Goal: Information Seeking & Learning: Find contact information

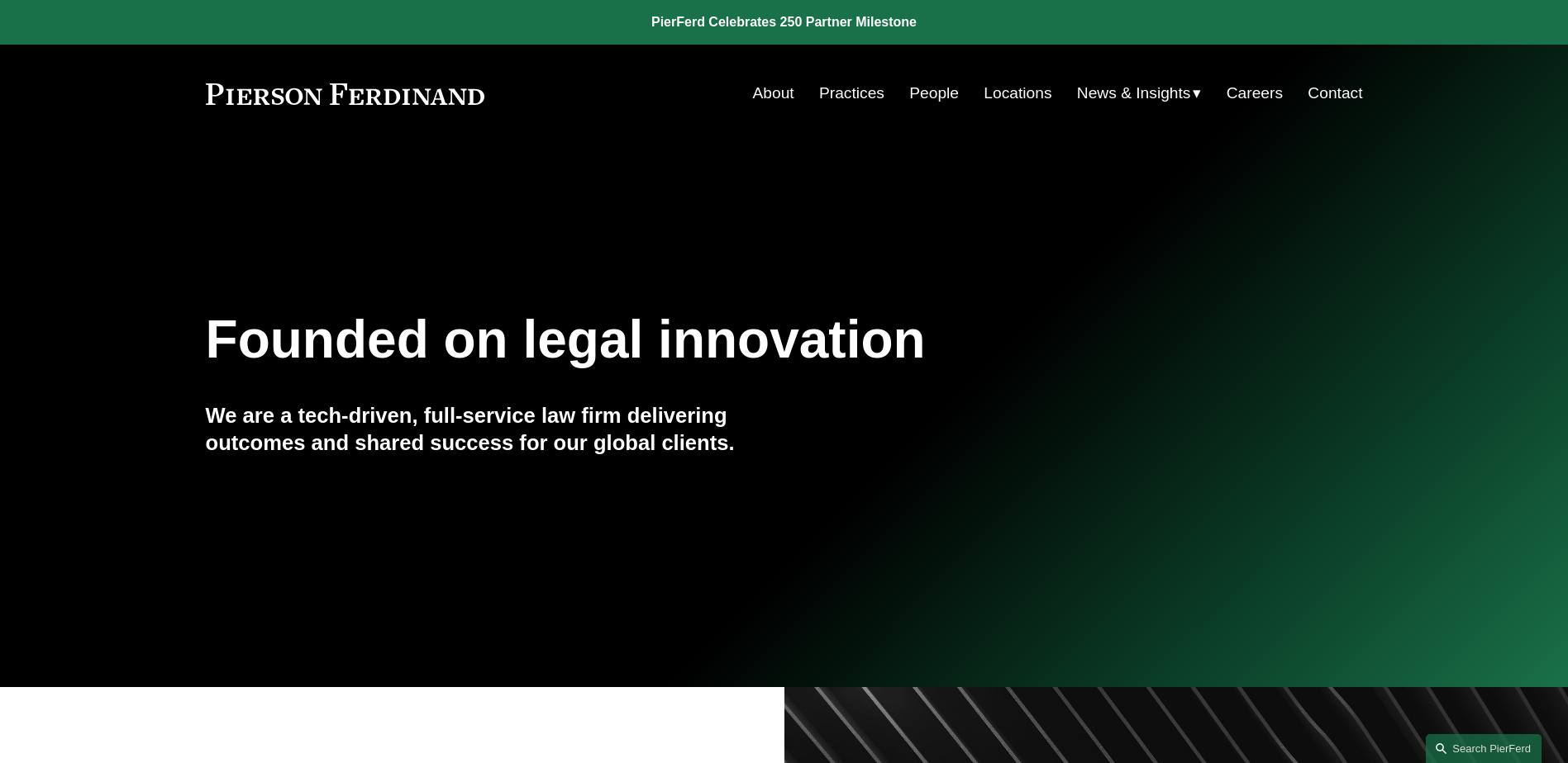
click at [929, 95] on link "People" at bounding box center [934, 94] width 50 height 31
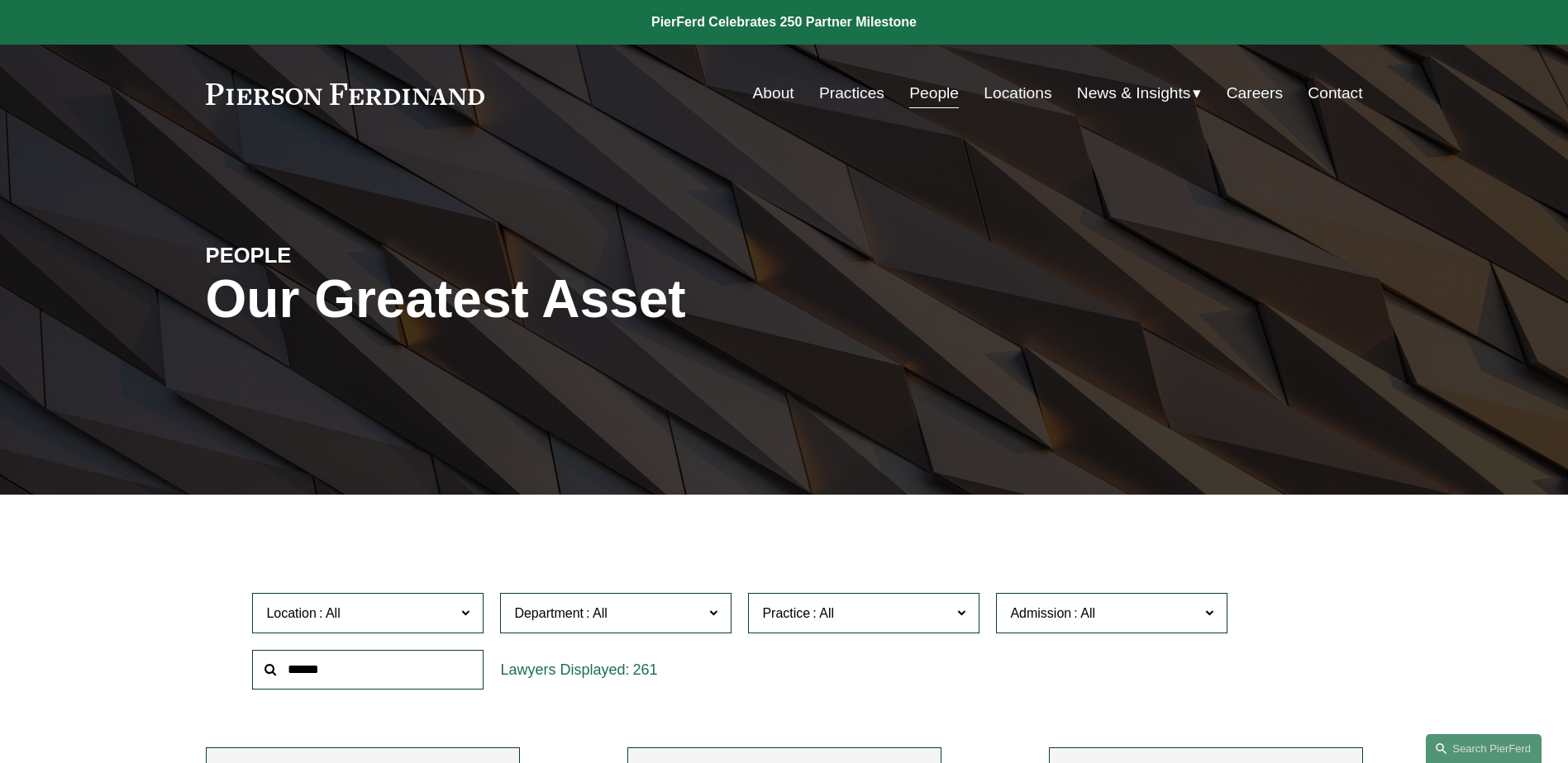
click at [436, 669] on input "text" at bounding box center [368, 670] width 231 height 40
type input "******"
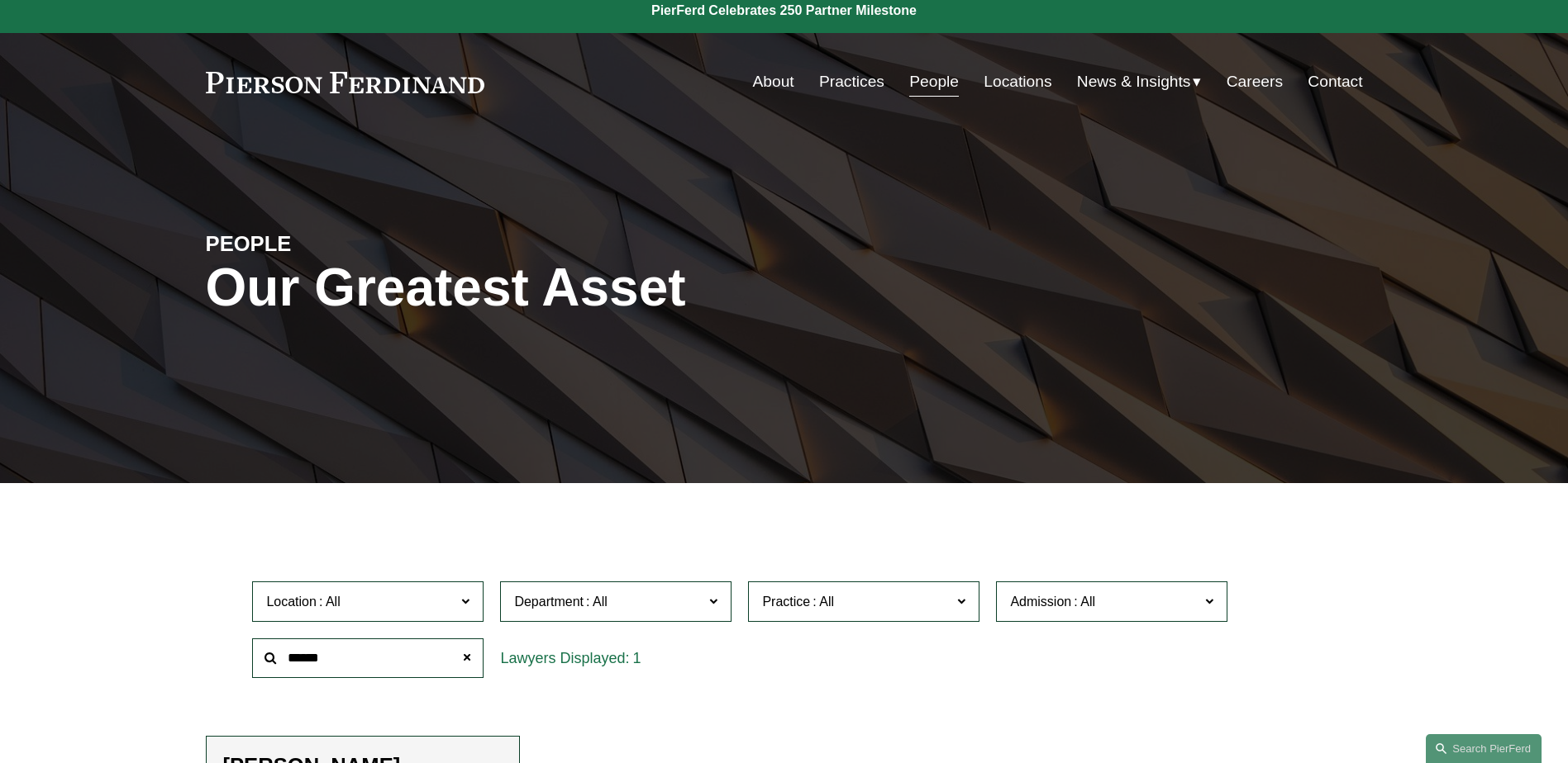
scroll to position [248, 0]
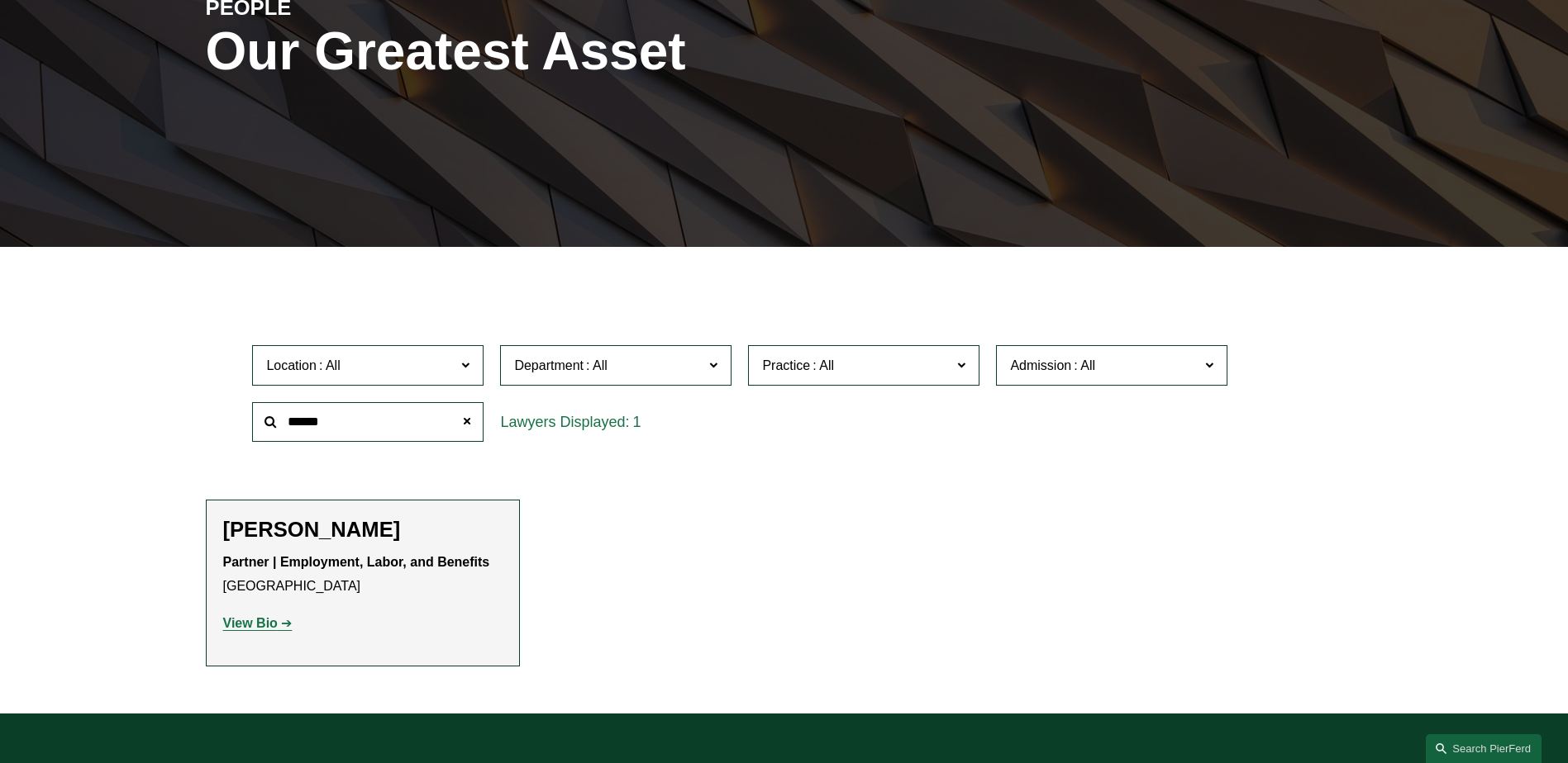
click at [276, 620] on strong "View Bio" at bounding box center [250, 623] width 54 height 14
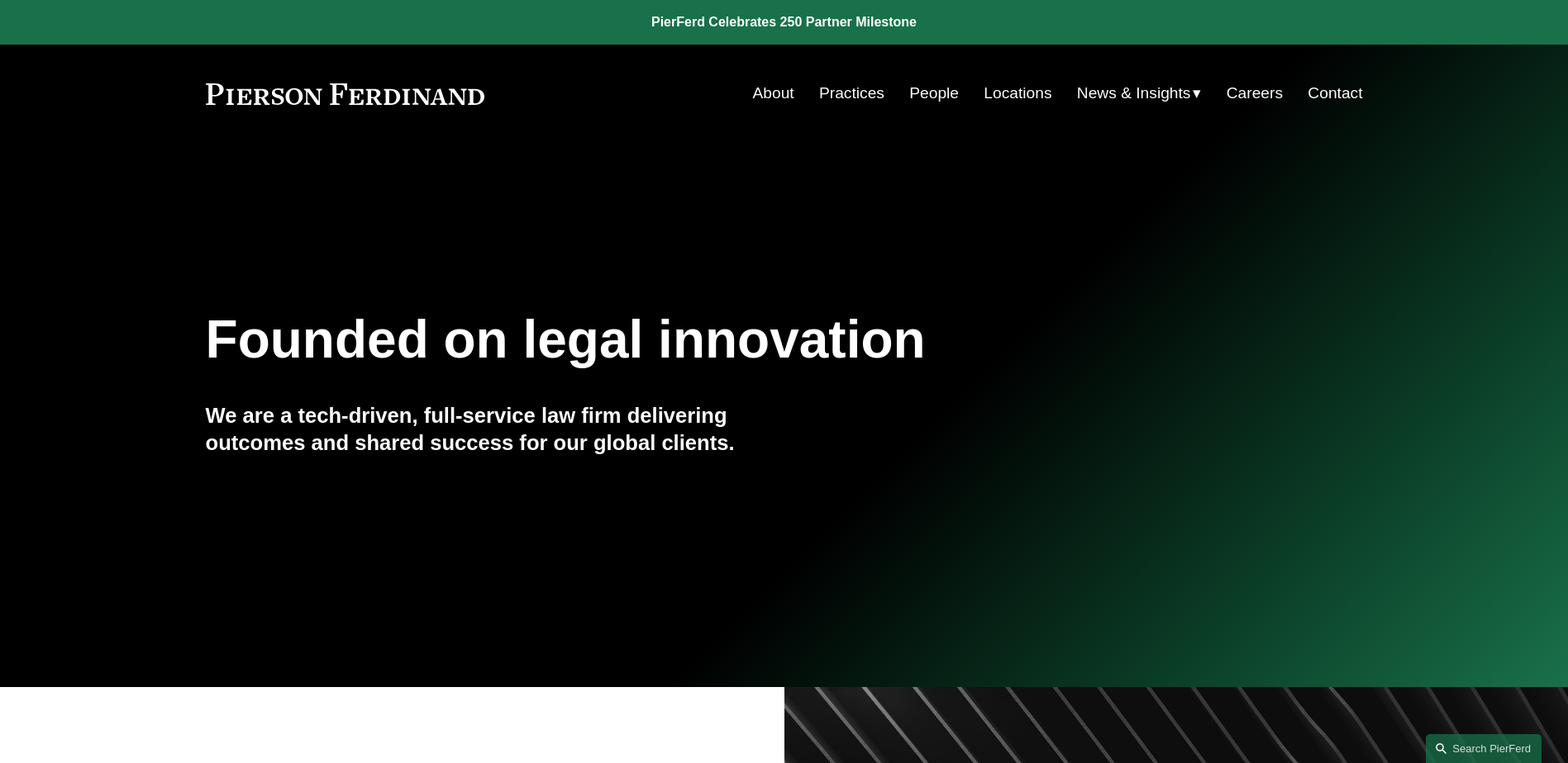
click at [933, 94] on link "People" at bounding box center [934, 94] width 50 height 31
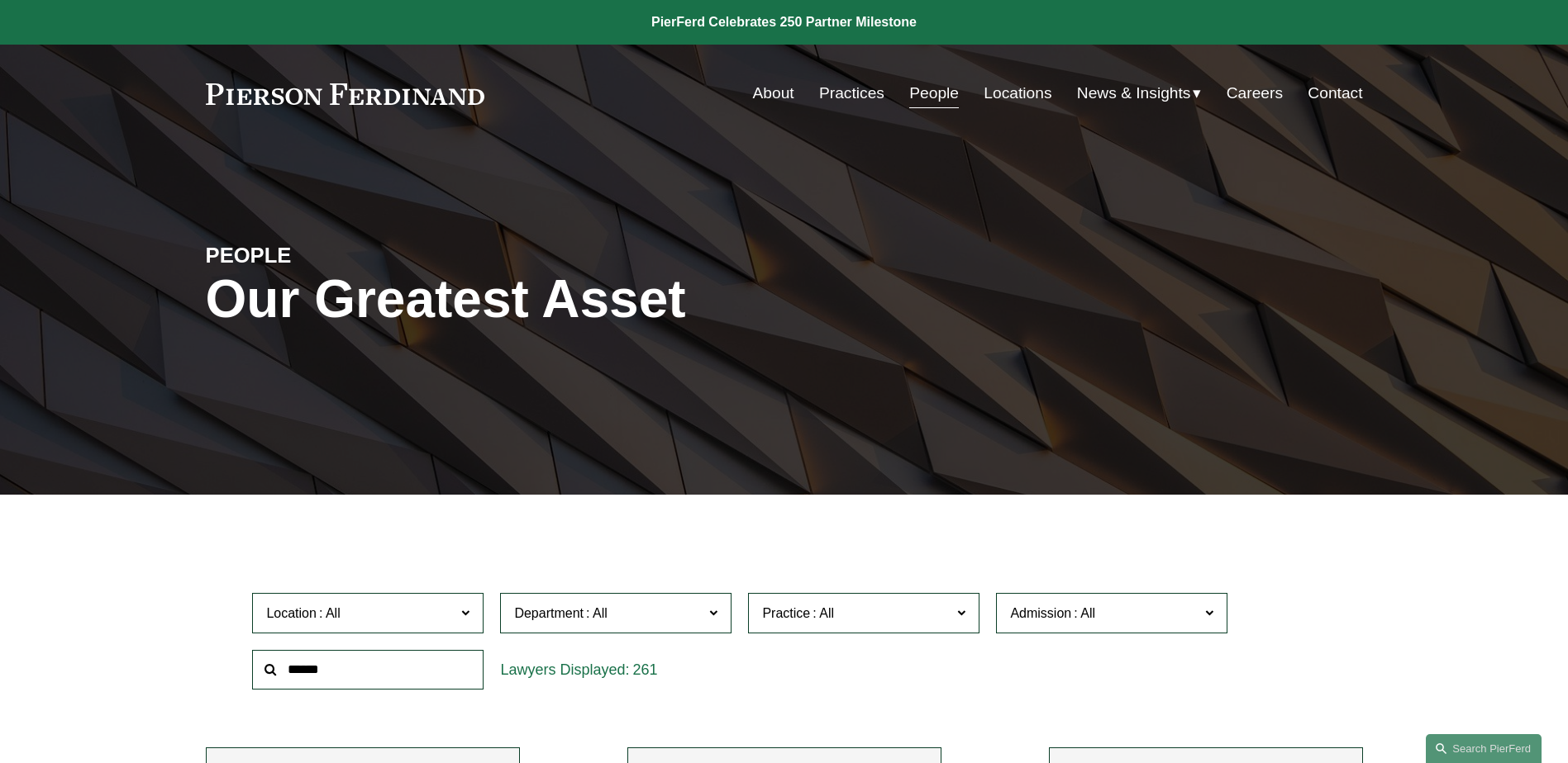
click at [422, 665] on input "text" at bounding box center [368, 670] width 231 height 40
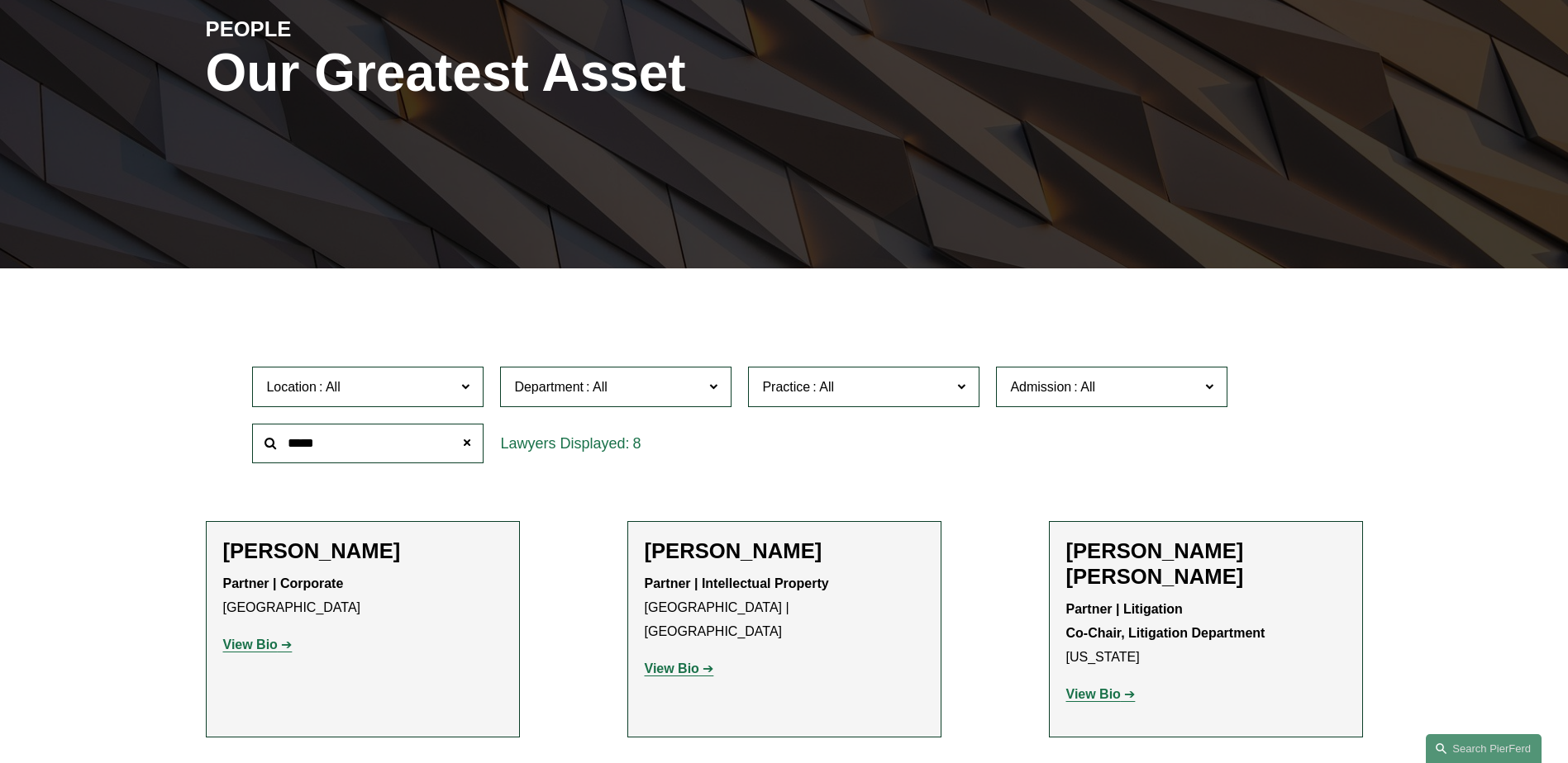
scroll to position [330, 0]
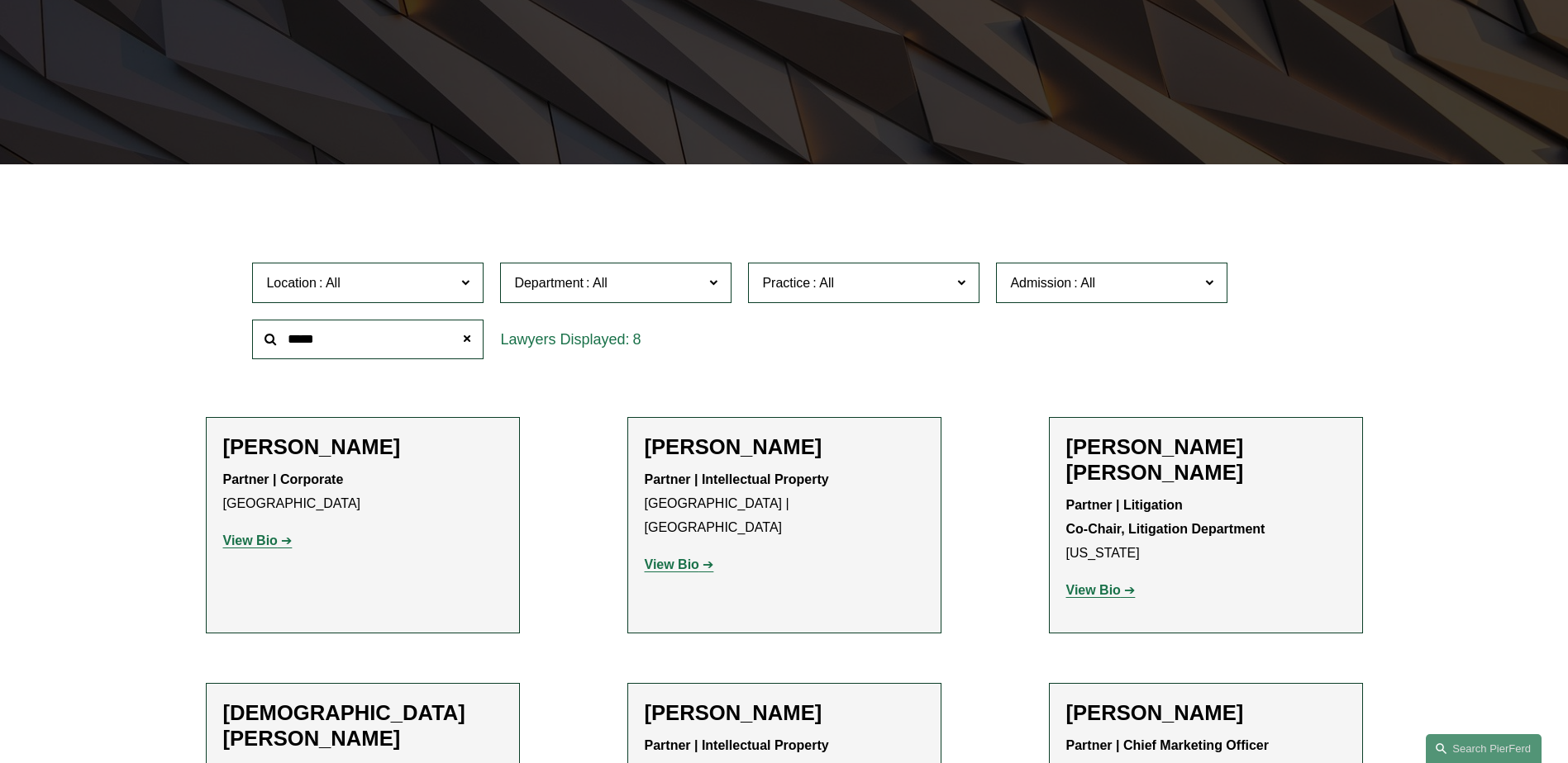
drag, startPoint x: 358, startPoint y: 339, endPoint x: 236, endPoint y: 320, distance: 123.5
click at [236, 320] on div "Location All [GEOGRAPHIC_DATA] [GEOGRAPHIC_DATA] [GEOGRAPHIC_DATA] [GEOGRAPHIC_…" at bounding box center [784, 310] width 1157 height 113
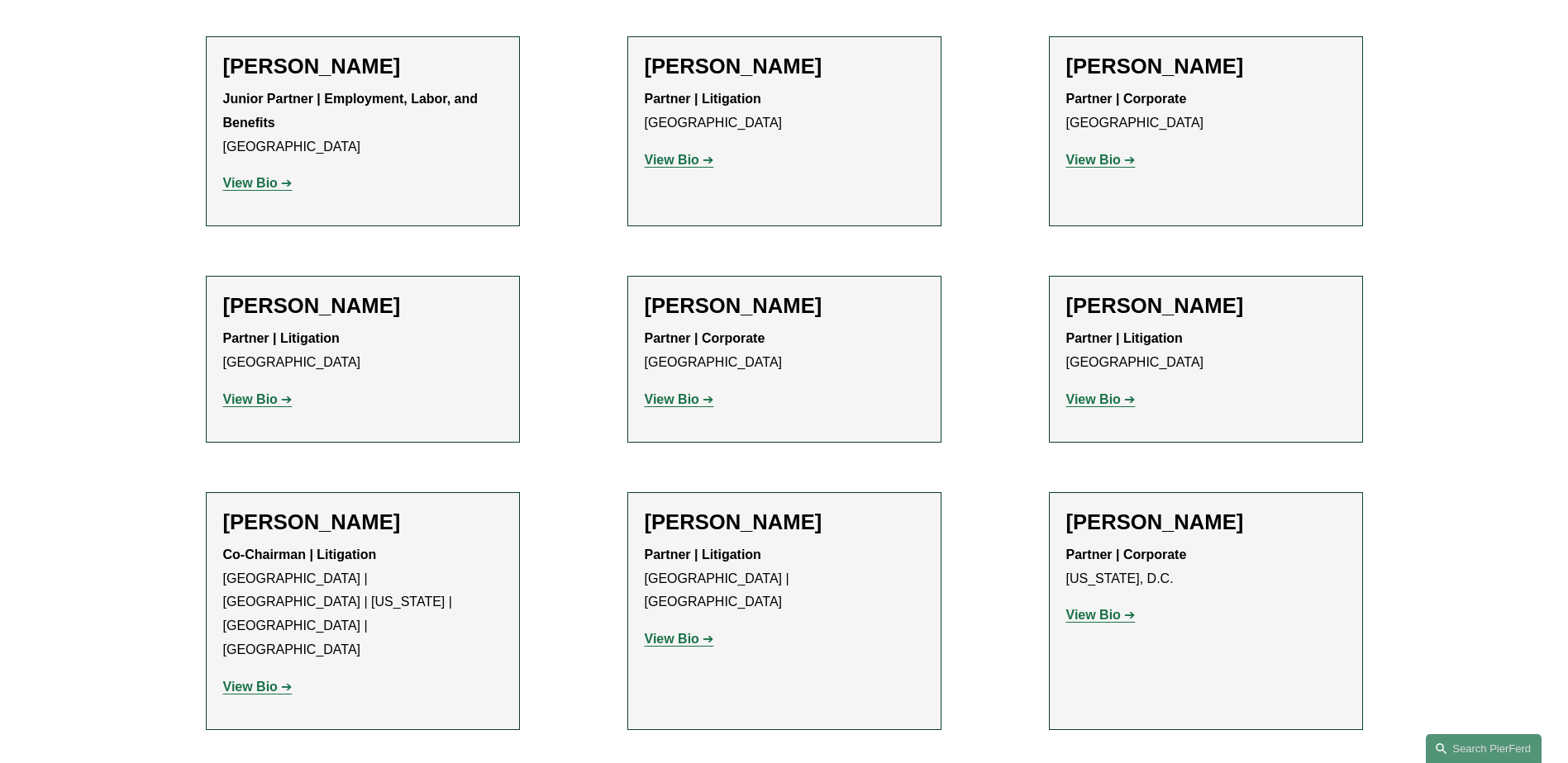
scroll to position [991, 0]
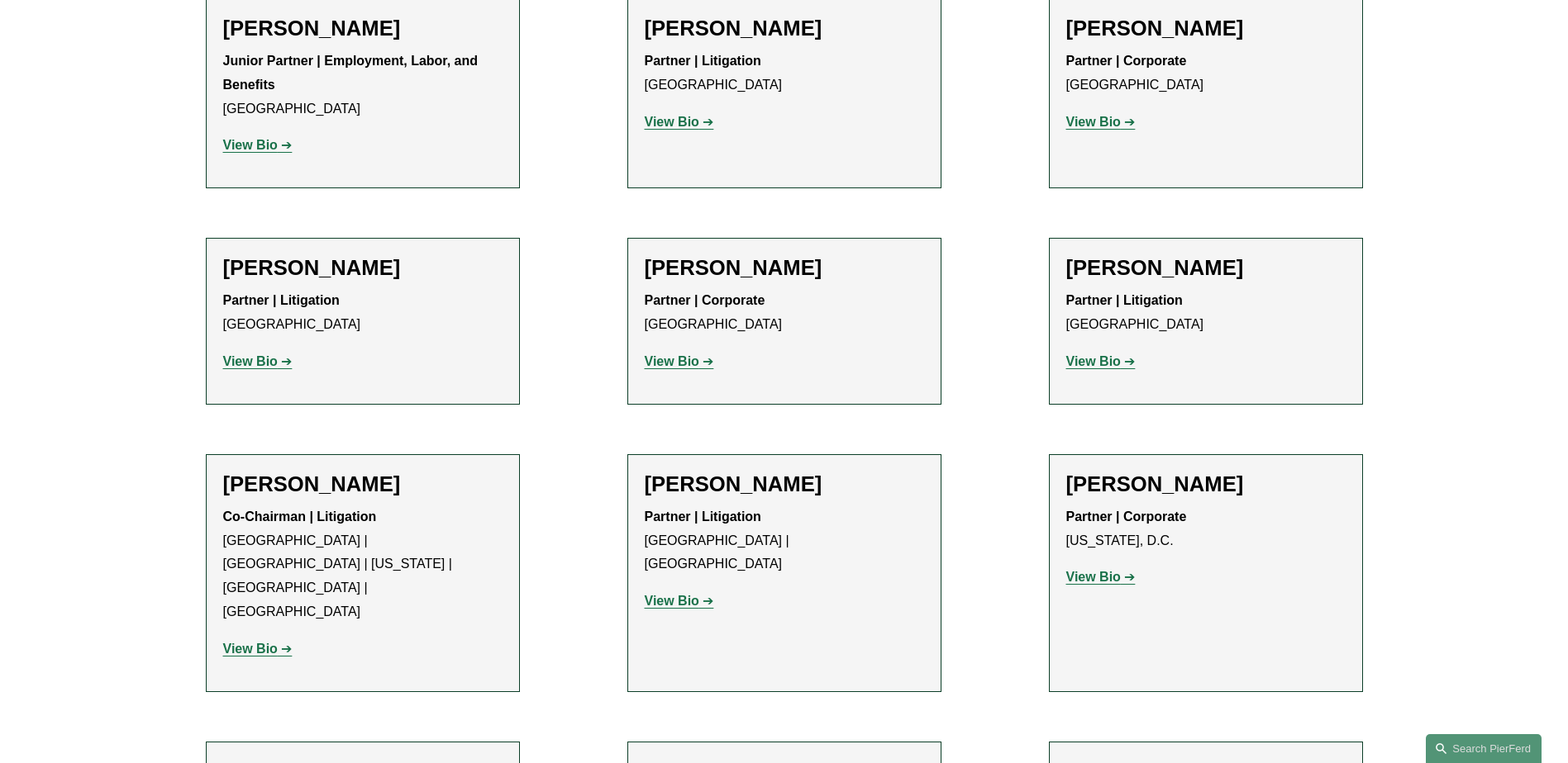
type input "****"
